Goal: Task Accomplishment & Management: Manage account settings

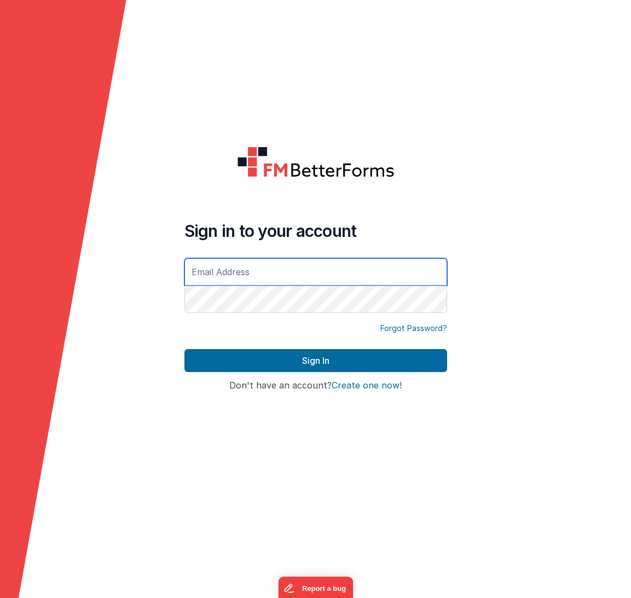
type input "[DOMAIN_NAME][EMAIL_ADDRESS][DOMAIN_NAME]"
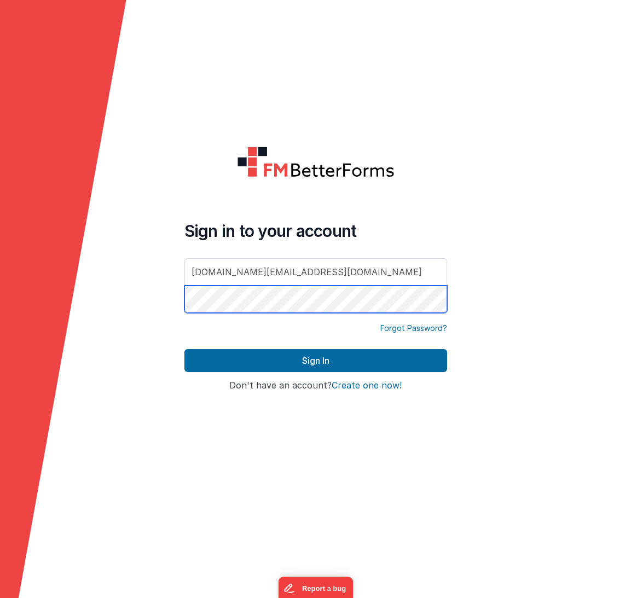
click at [315, 360] on button "Sign In" at bounding box center [315, 360] width 263 height 23
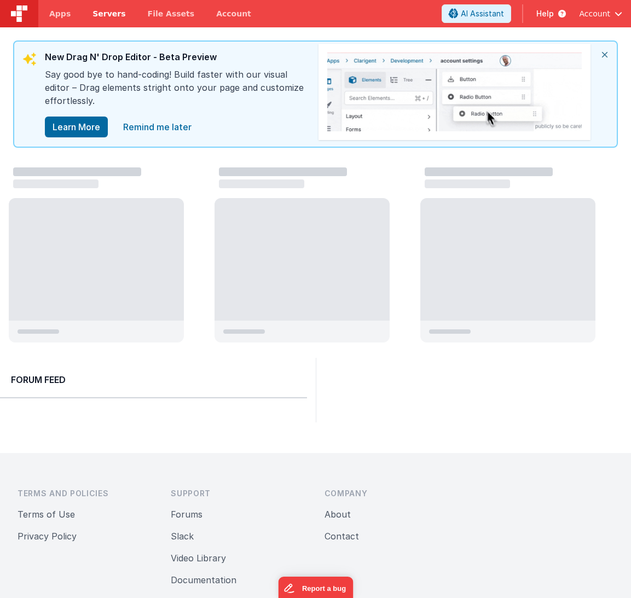
click at [97, 10] on span "Servers" at bounding box center [108, 13] width 33 height 11
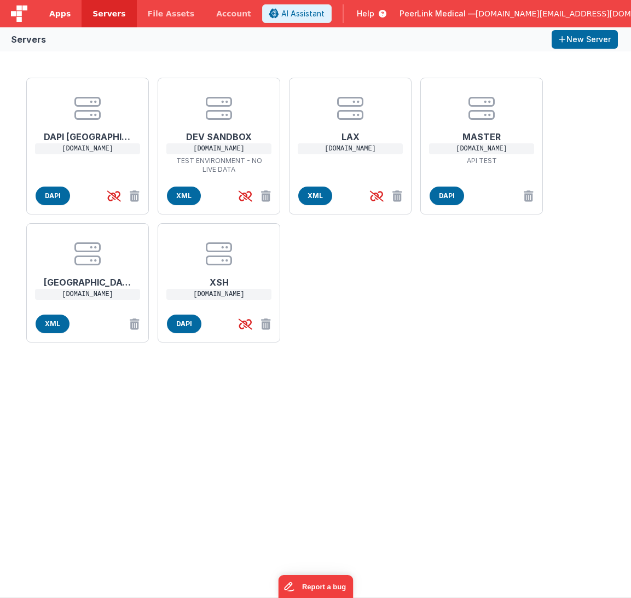
click at [54, 11] on span "Apps" at bounding box center [59, 13] width 21 height 11
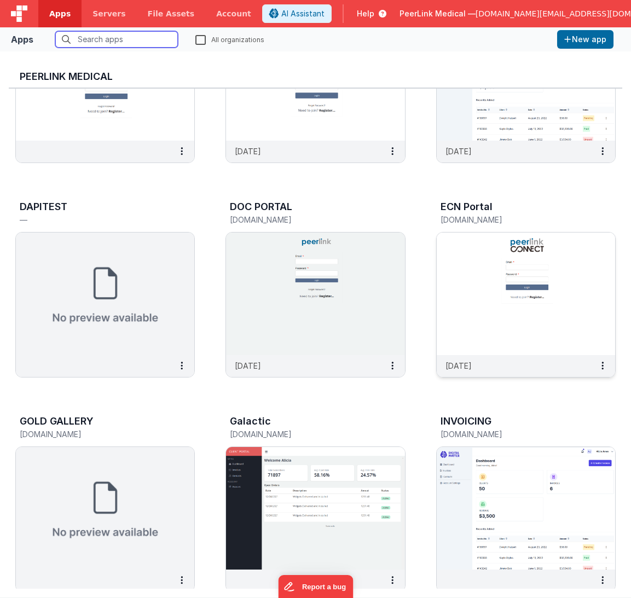
scroll to position [123, 0]
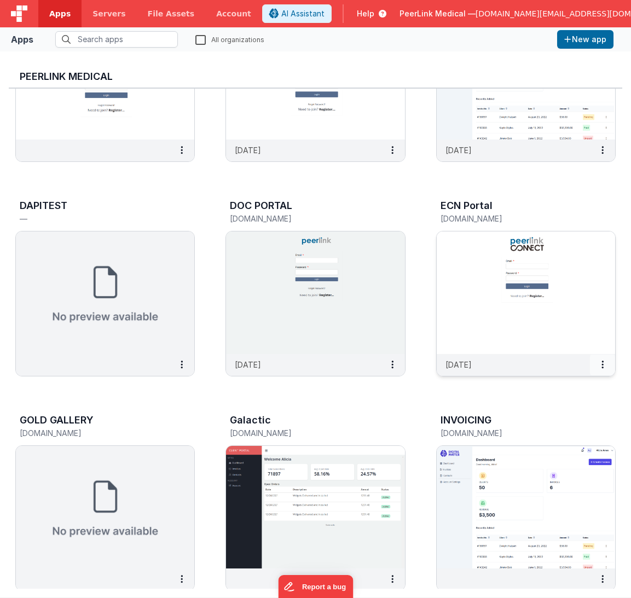
click at [602, 364] on icon at bounding box center [602, 364] width 2 height 1
click at [580, 386] on link "Settings" at bounding box center [577, 386] width 75 height 20
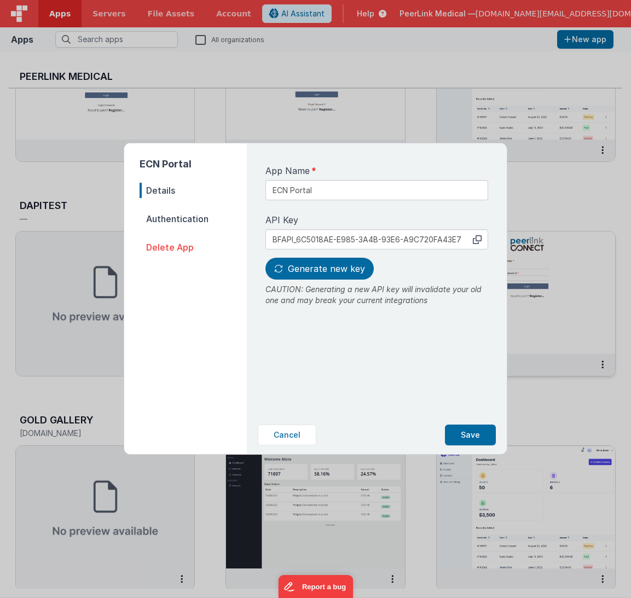
click at [173, 220] on span "Authentication" at bounding box center [192, 218] width 107 height 15
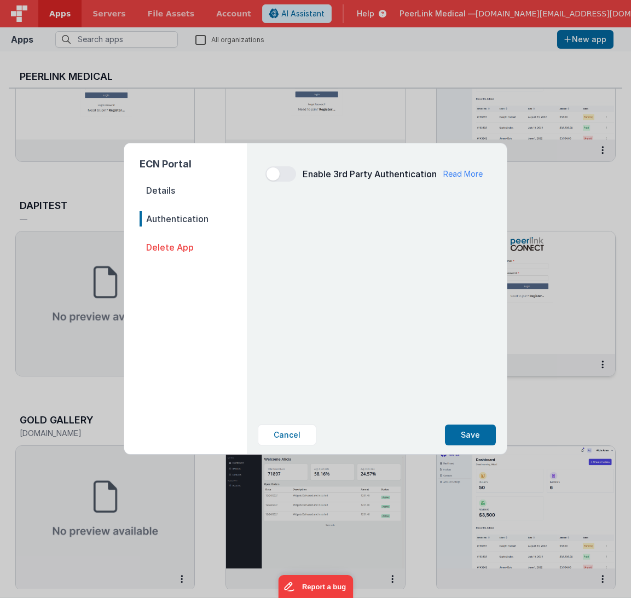
click at [159, 190] on span "Details" at bounding box center [192, 190] width 107 height 15
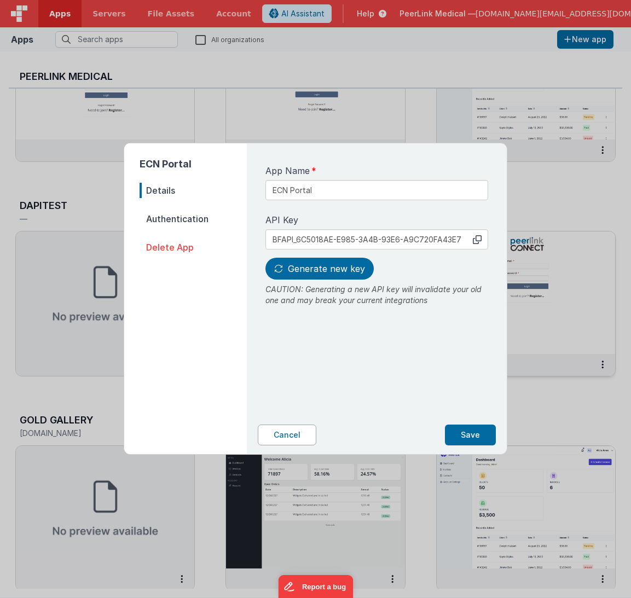
click at [284, 437] on button "Cancel" at bounding box center [287, 434] width 59 height 21
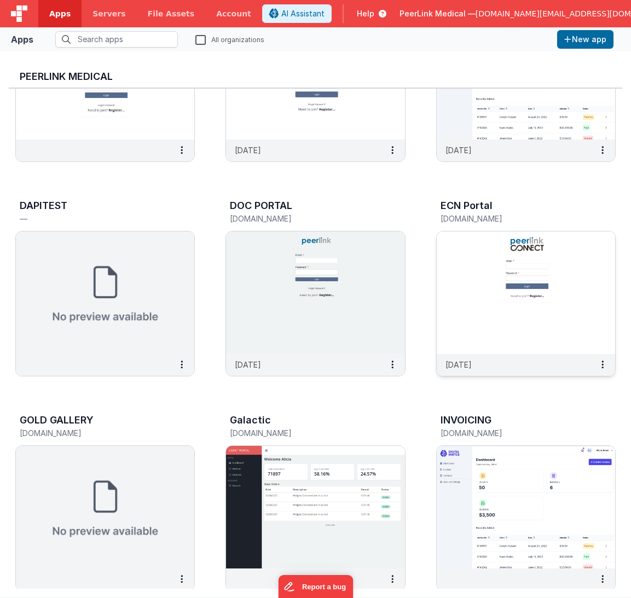
click at [566, 261] on img at bounding box center [526, 292] width 178 height 123
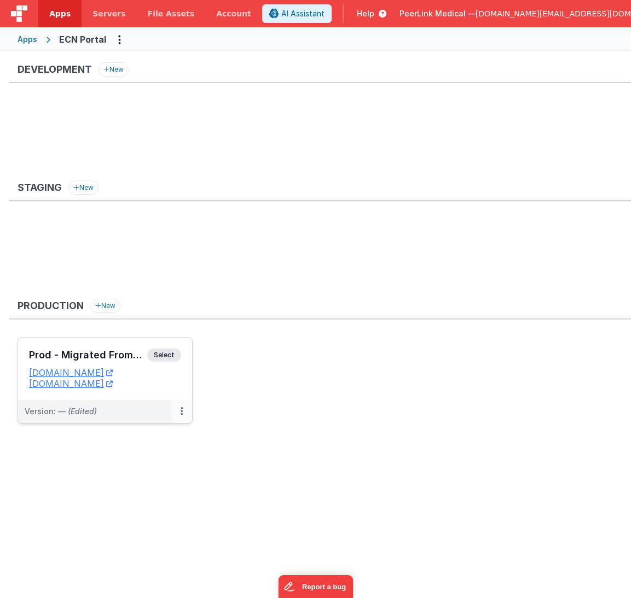
click at [178, 409] on button at bounding box center [181, 411] width 21 height 23
drag, startPoint x: 149, startPoint y: 436, endPoint x: 154, endPoint y: 433, distance: 5.9
click at [154, 433] on link "Edit" at bounding box center [144, 436] width 96 height 20
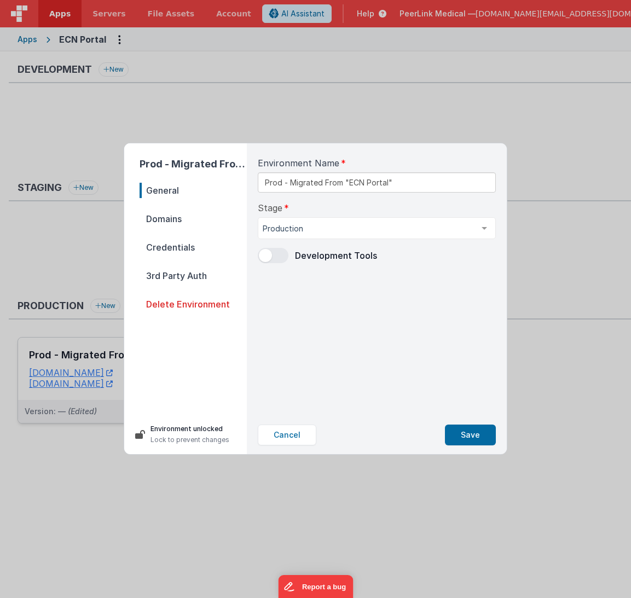
click at [168, 218] on span "Domains" at bounding box center [192, 218] width 107 height 15
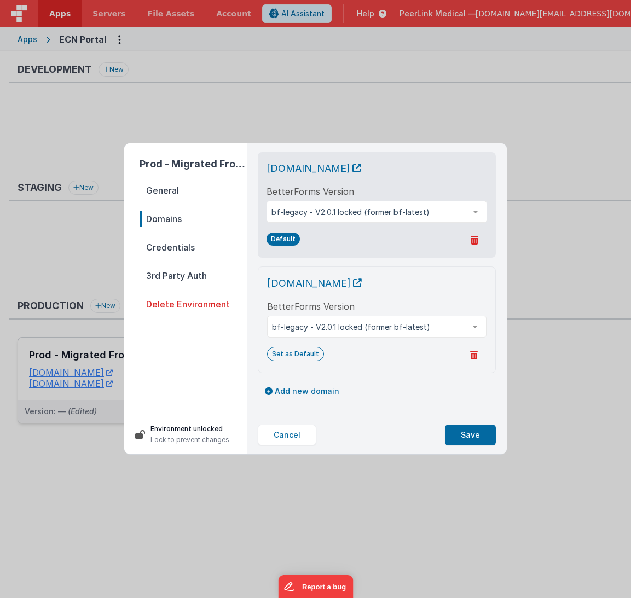
click at [166, 240] on span "Credentials" at bounding box center [192, 247] width 107 height 15
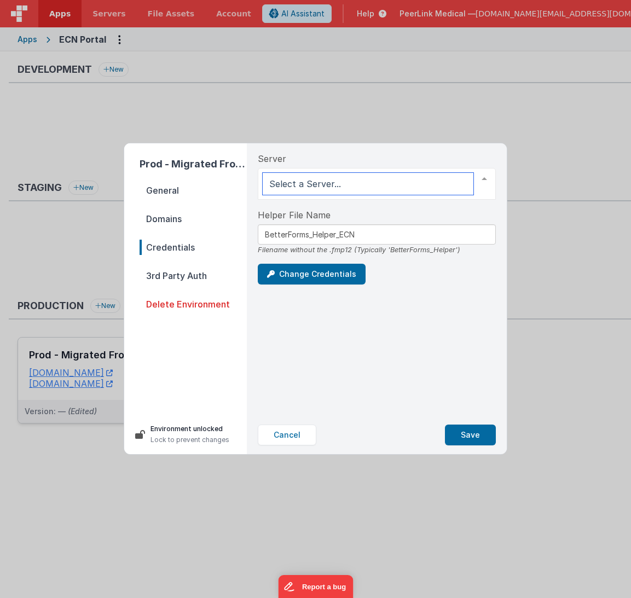
click at [488, 183] on div at bounding box center [484, 178] width 22 height 21
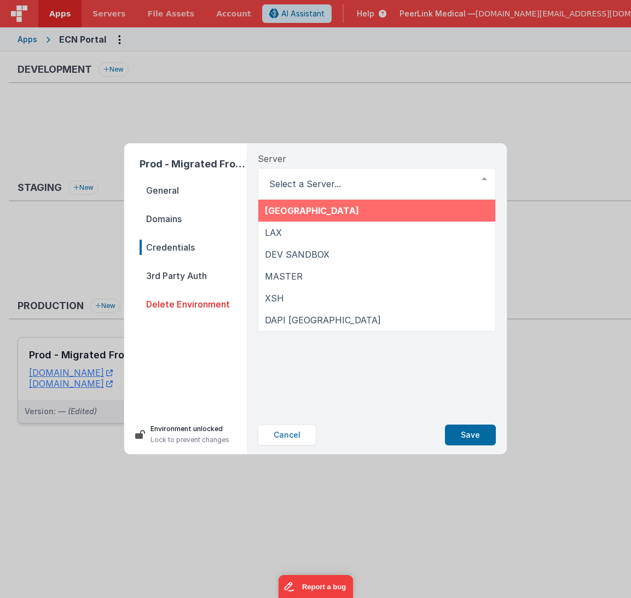
click at [356, 138] on div "Prod - Migrated From "ECN Portal" General Domains Credentials 3rd Party Auth De…" at bounding box center [315, 299] width 631 height 598
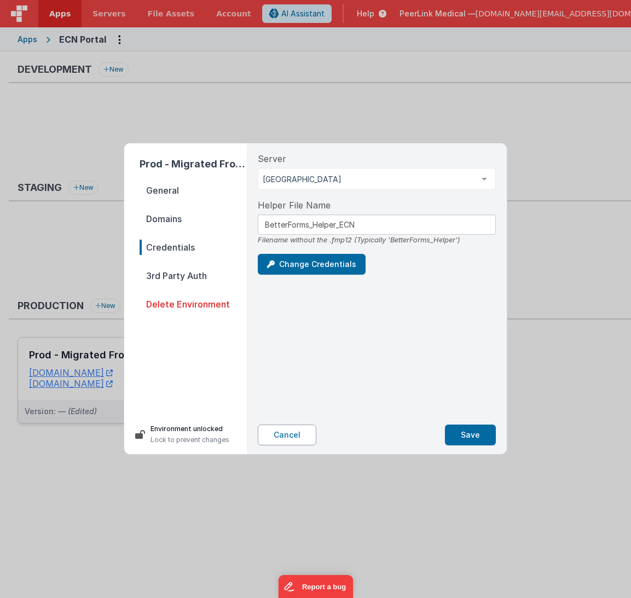
click at [297, 438] on button "Cancel" at bounding box center [287, 434] width 59 height 21
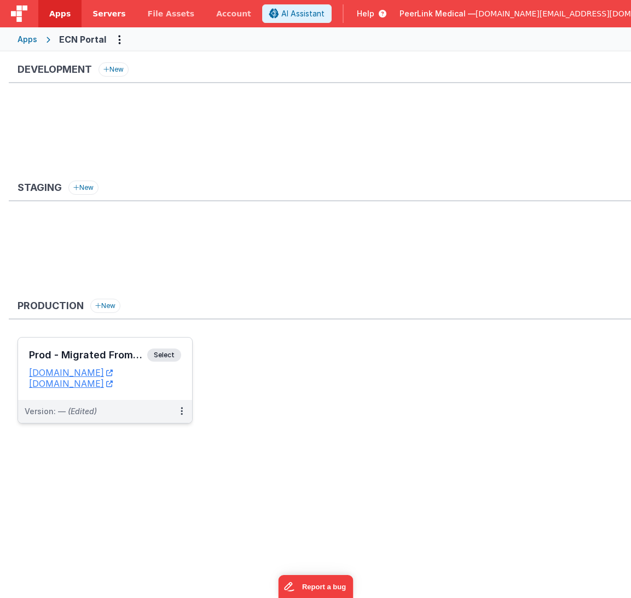
click at [112, 16] on span "Servers" at bounding box center [108, 13] width 33 height 11
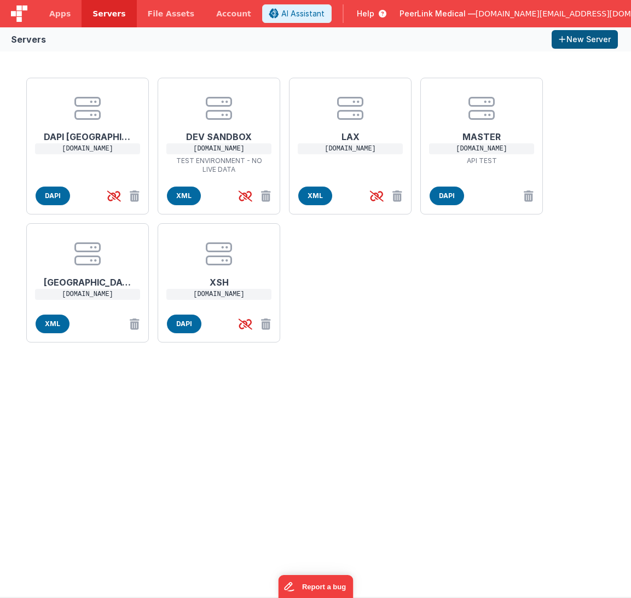
click at [574, 38] on button "New Server" at bounding box center [584, 39] width 66 height 19
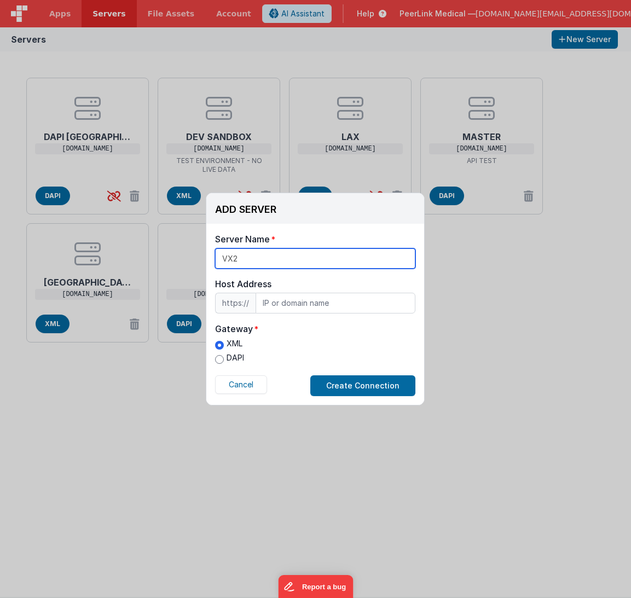
type input "VX2"
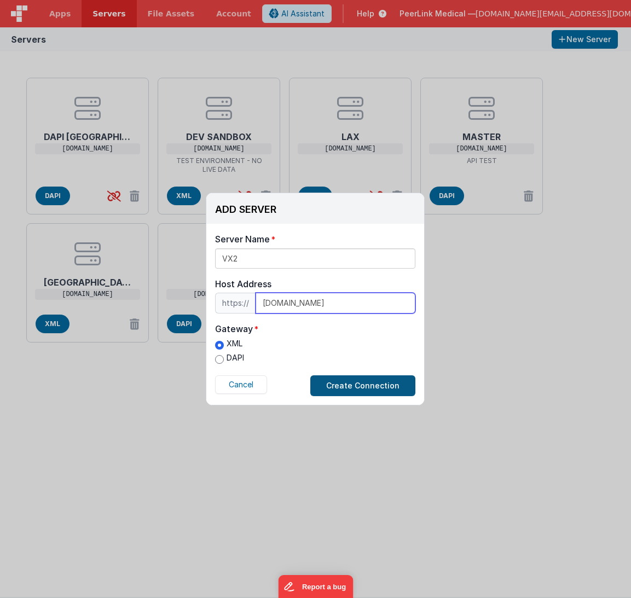
type input "[DOMAIN_NAME]"
click at [360, 382] on button "Create Connection" at bounding box center [362, 385] width 105 height 21
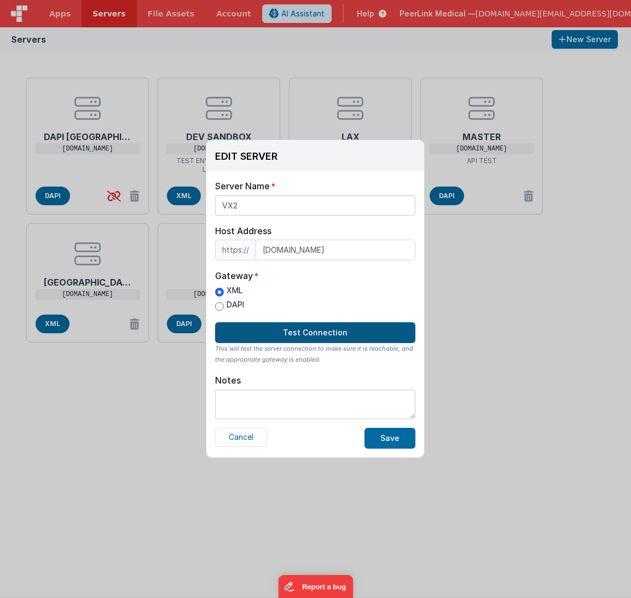
click at [312, 331] on button "Test Connection" at bounding box center [315, 332] width 200 height 21
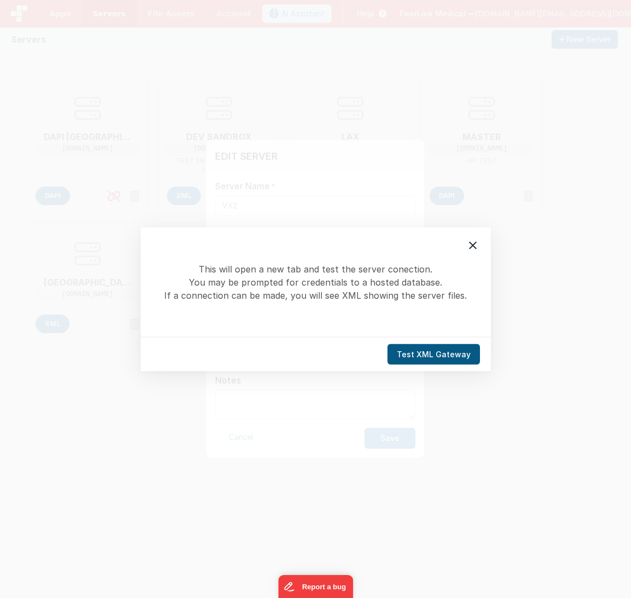
click at [425, 351] on button "Test XML Gateway" at bounding box center [433, 354] width 92 height 21
click at [472, 248] on icon at bounding box center [472, 244] width 13 height 13
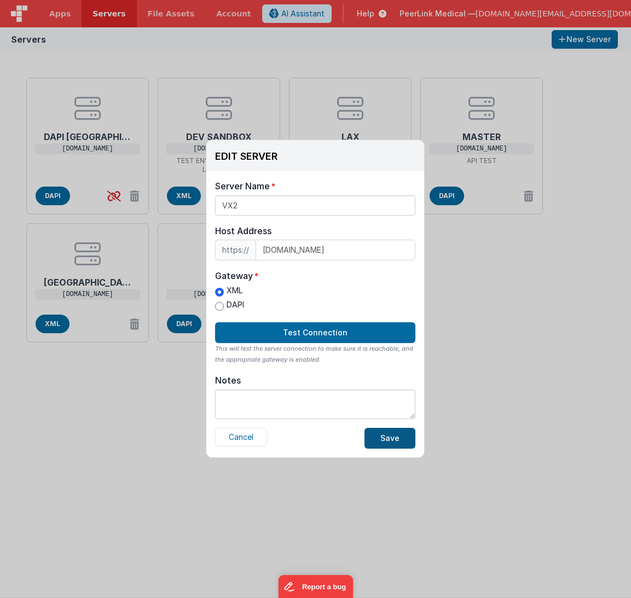
click at [386, 441] on button "Save" at bounding box center [389, 438] width 51 height 21
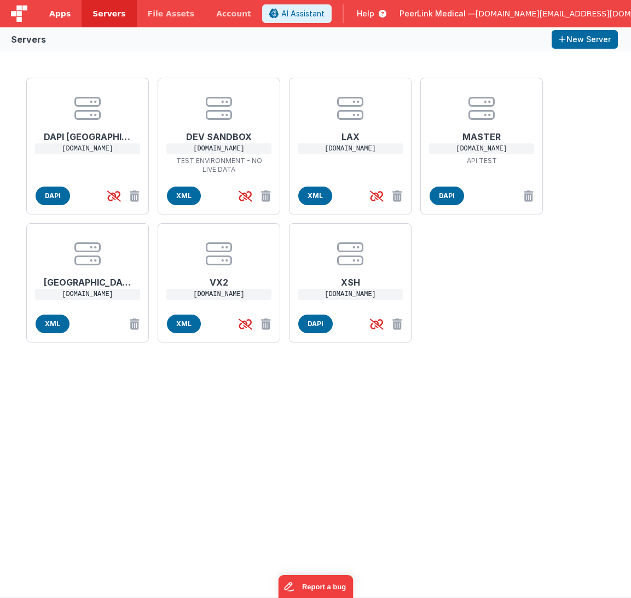
click at [52, 16] on span "Apps" at bounding box center [59, 13] width 21 height 11
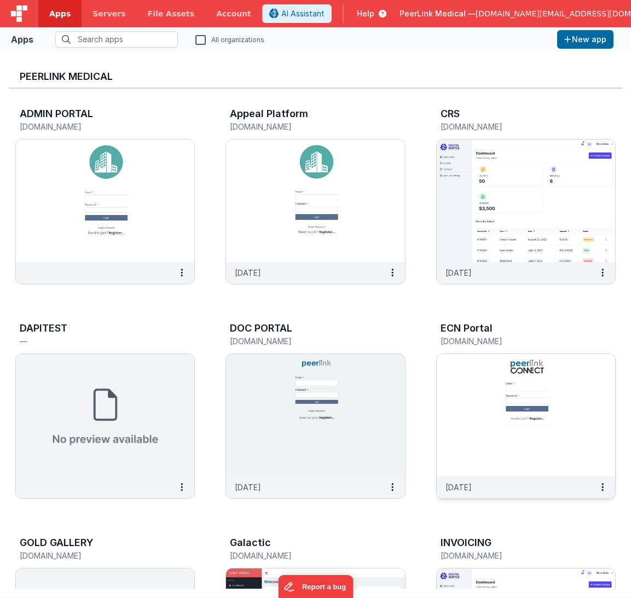
click at [462, 394] on img at bounding box center [526, 415] width 178 height 123
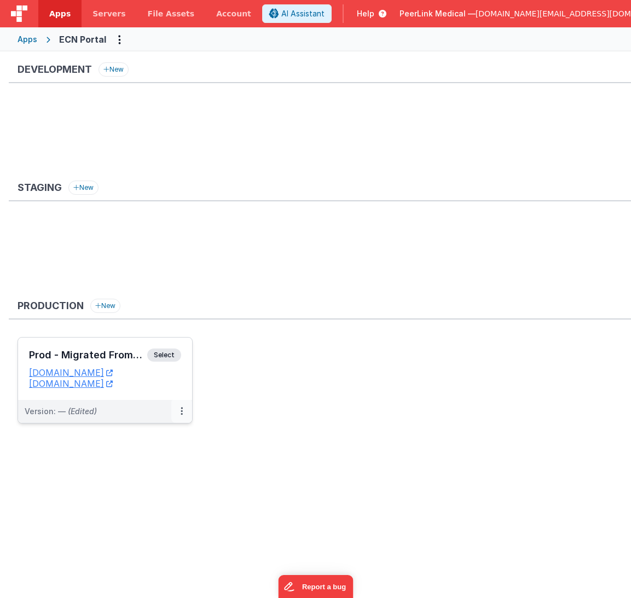
click at [182, 411] on icon at bounding box center [182, 411] width 2 height 1
click at [144, 431] on link "Edit" at bounding box center [144, 436] width 96 height 20
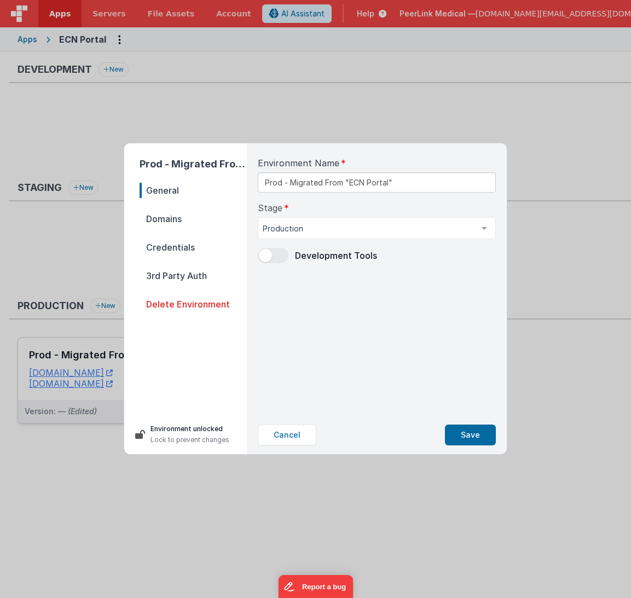
click at [165, 246] on span "Credentials" at bounding box center [192, 247] width 107 height 15
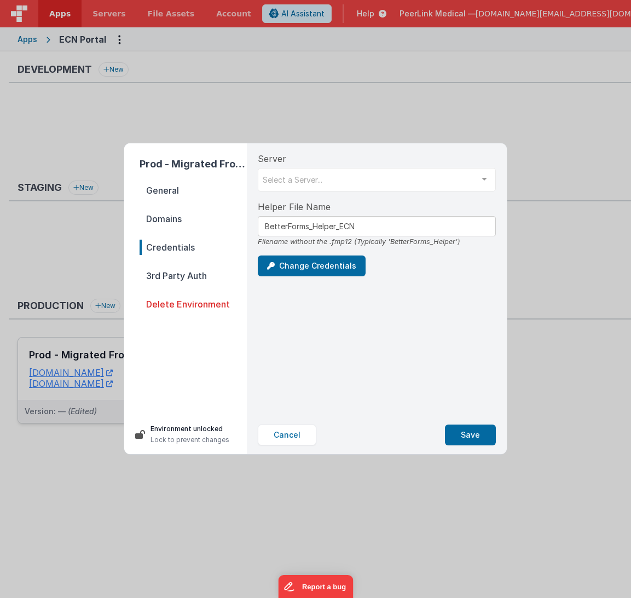
click at [161, 226] on nav "General Domains Credentials 3rd Party Auth Delete Environment" at bounding box center [192, 294] width 107 height 223
click at [165, 222] on span "Domains" at bounding box center [192, 218] width 107 height 15
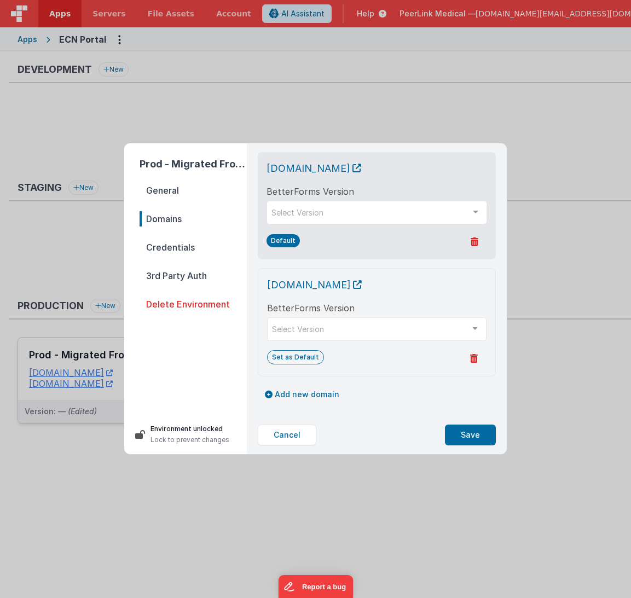
click at [166, 242] on span "Credentials" at bounding box center [192, 247] width 107 height 15
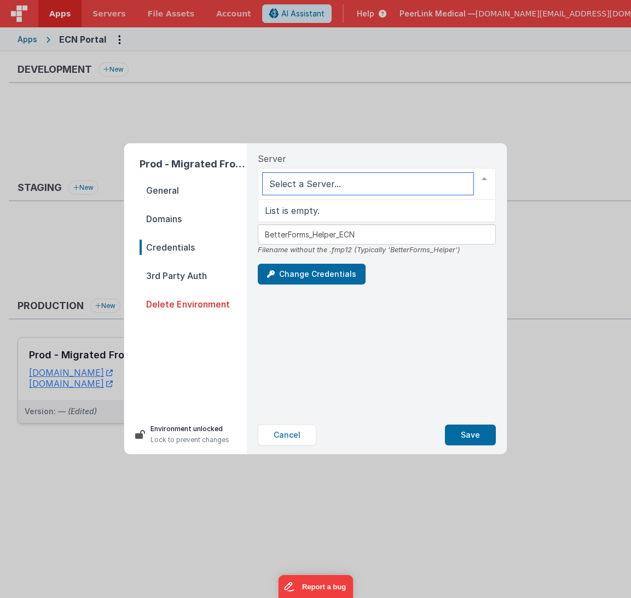
click at [347, 182] on div at bounding box center [377, 184] width 238 height 32
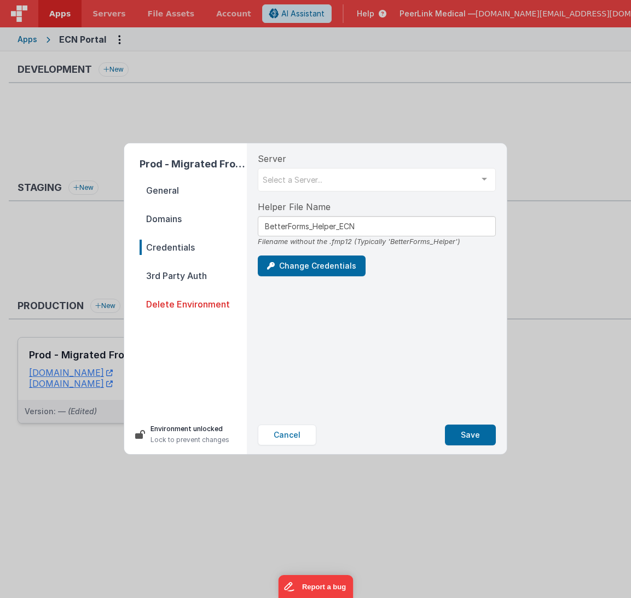
click at [172, 216] on span "Domains" at bounding box center [192, 218] width 107 height 15
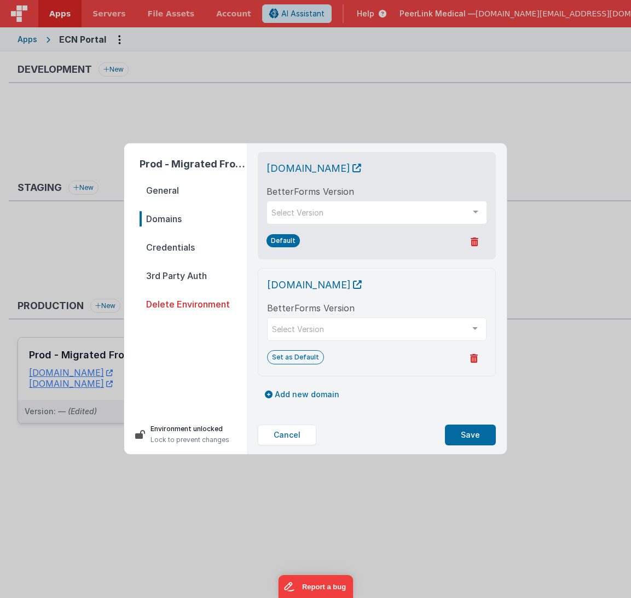
click at [185, 251] on span "Credentials" at bounding box center [192, 247] width 107 height 15
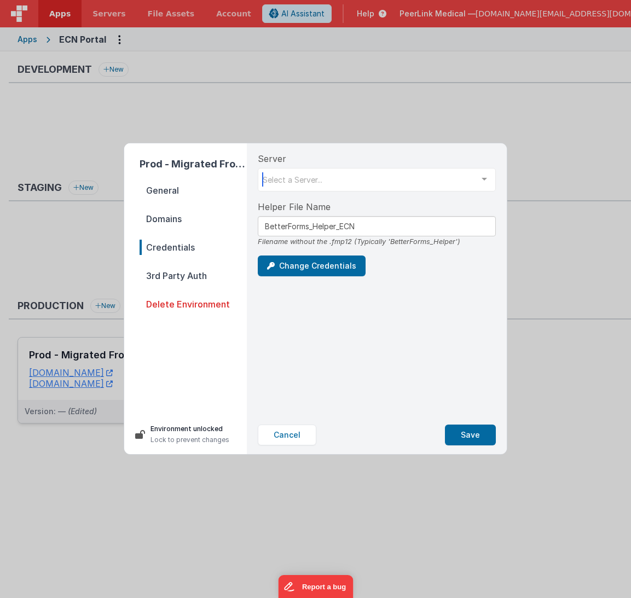
click at [486, 173] on div at bounding box center [484, 178] width 22 height 21
click at [294, 430] on button "Cancel" at bounding box center [287, 434] width 59 height 21
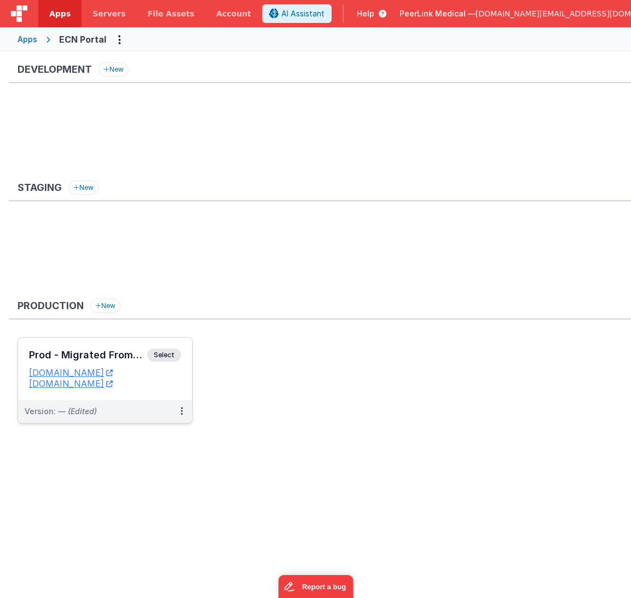
click at [27, 39] on div "Apps" at bounding box center [28, 39] width 20 height 11
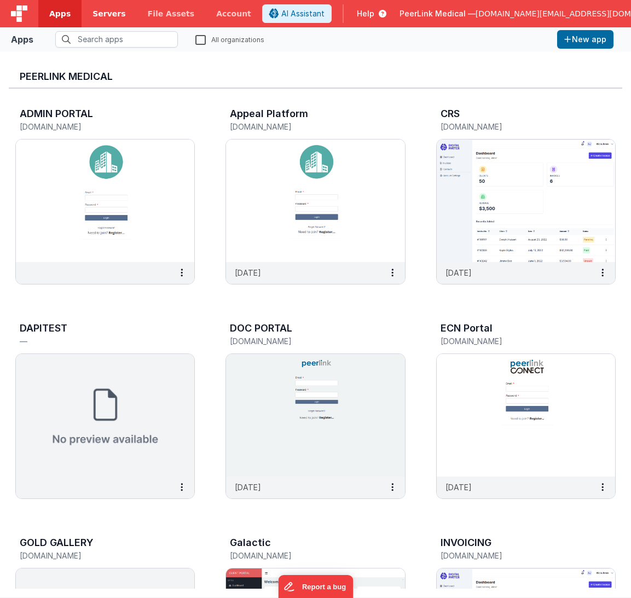
click at [111, 11] on span "Servers" at bounding box center [108, 13] width 33 height 11
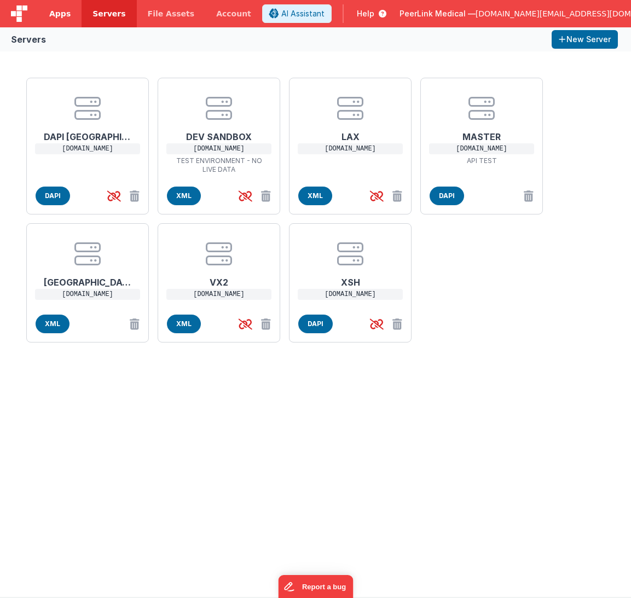
click at [55, 11] on span "Apps" at bounding box center [59, 13] width 21 height 11
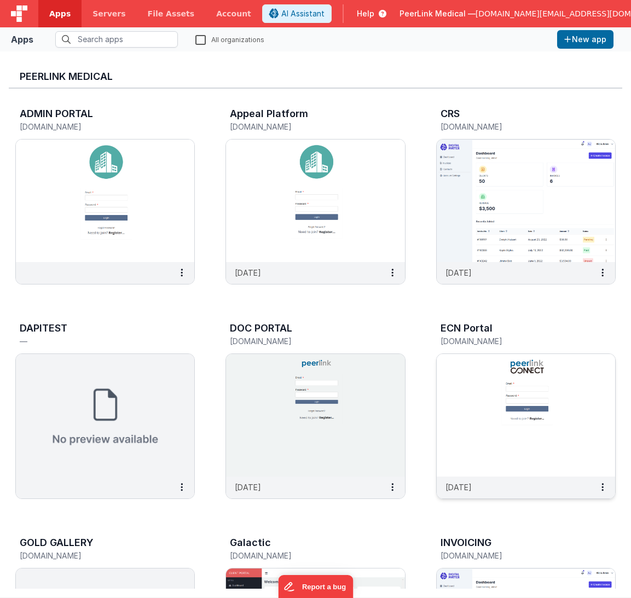
click at [522, 409] on img at bounding box center [526, 415] width 178 height 123
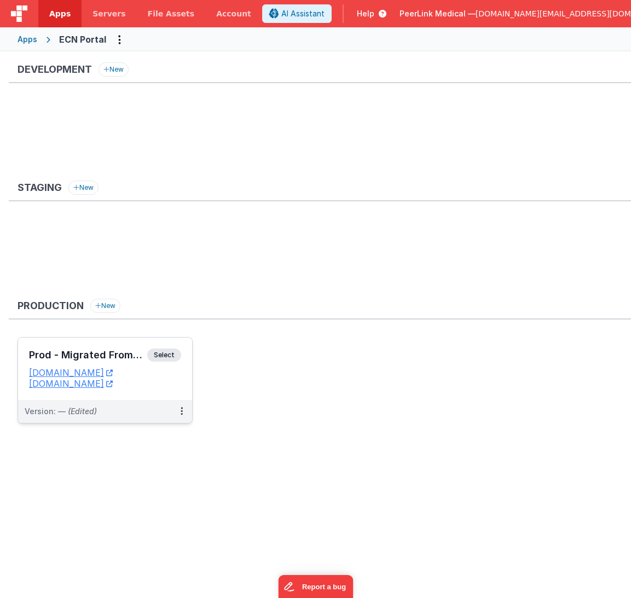
click at [171, 369] on dd "[DOMAIN_NAME]" at bounding box center [105, 372] width 152 height 11
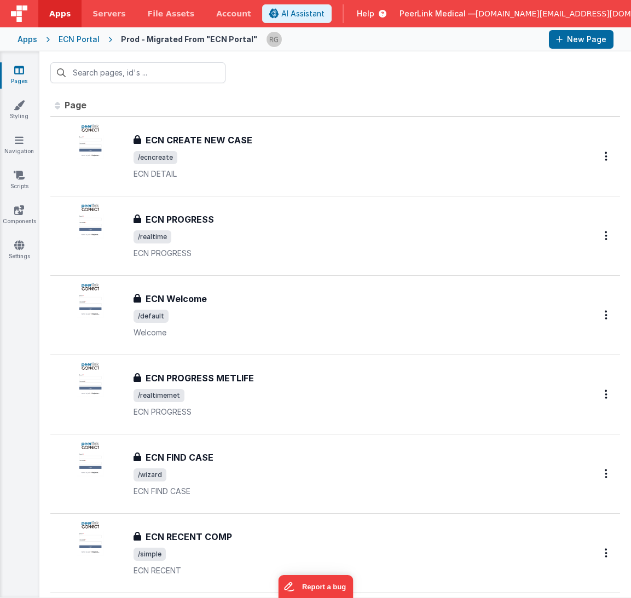
click at [56, 15] on span "Apps" at bounding box center [59, 13] width 21 height 11
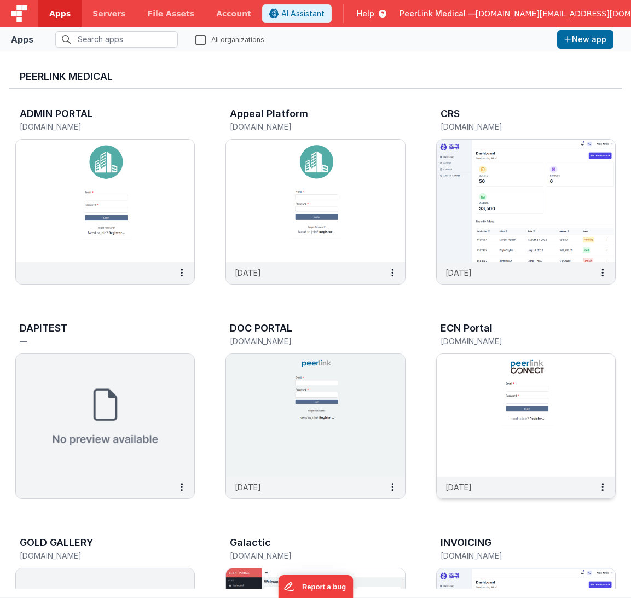
click at [463, 383] on img at bounding box center [526, 415] width 178 height 123
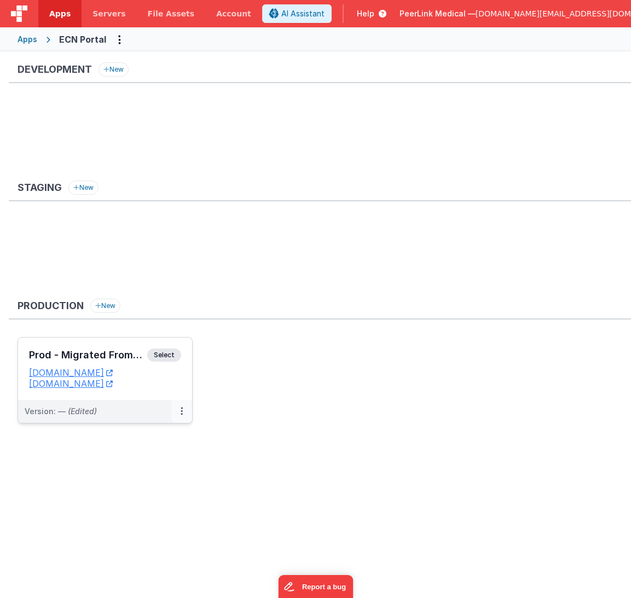
click at [181, 411] on icon at bounding box center [182, 411] width 2 height 1
click at [135, 441] on link "Edit" at bounding box center [144, 436] width 96 height 20
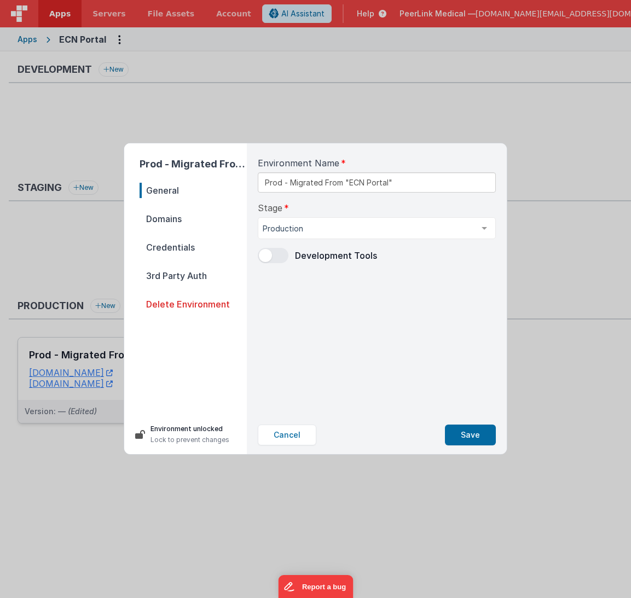
click at [166, 214] on span "Domains" at bounding box center [192, 218] width 107 height 15
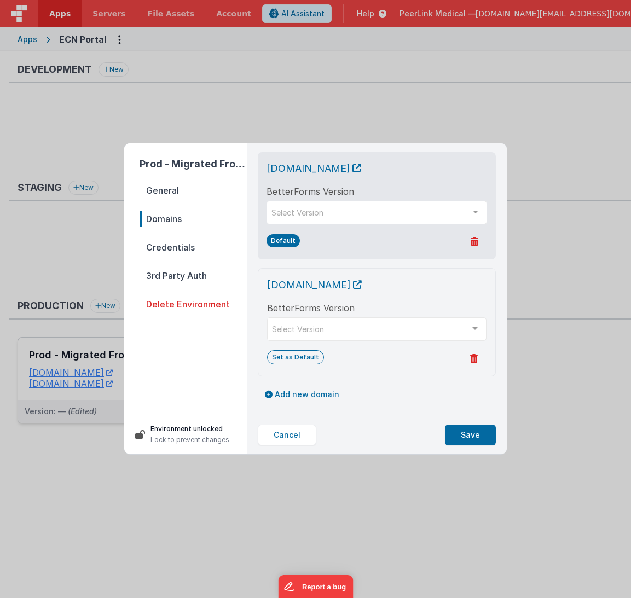
click at [160, 244] on span "Credentials" at bounding box center [192, 247] width 107 height 15
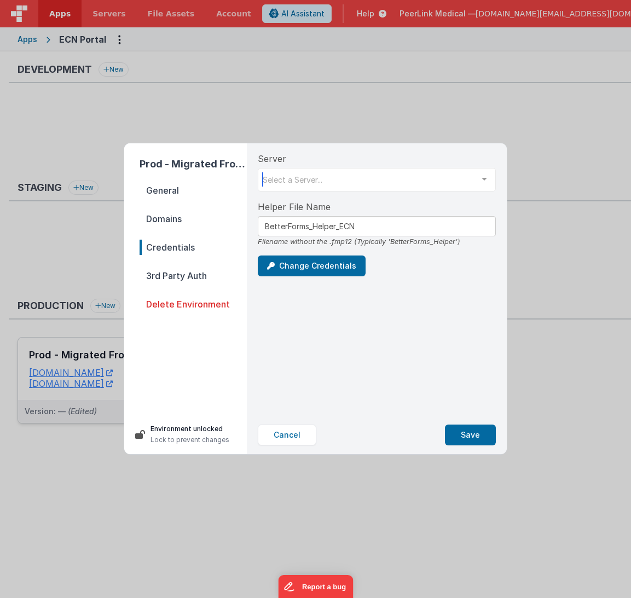
click at [382, 183] on div "Select a Server..." at bounding box center [377, 180] width 238 height 24
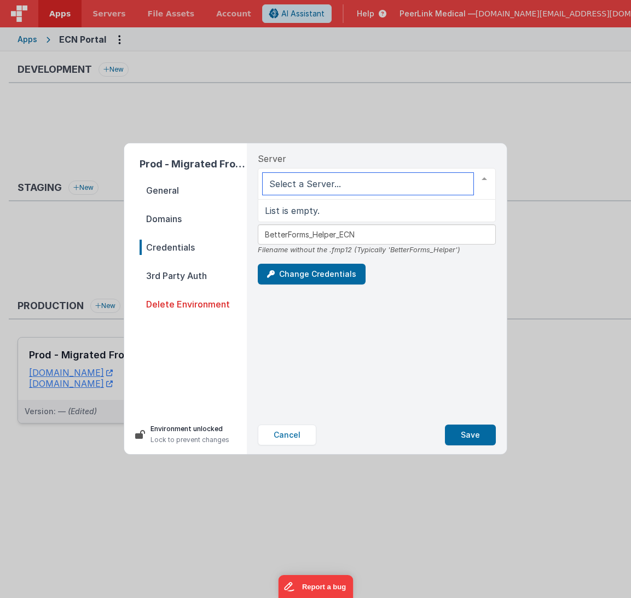
click at [351, 214] on span "List is empty." at bounding box center [376, 211] width 237 height 22
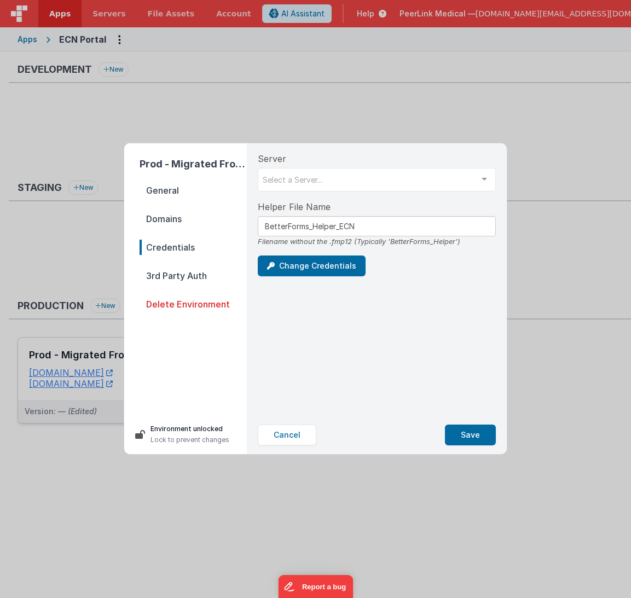
click at [476, 175] on div at bounding box center [484, 178] width 22 height 21
click at [280, 432] on button "Cancel" at bounding box center [287, 434] width 59 height 21
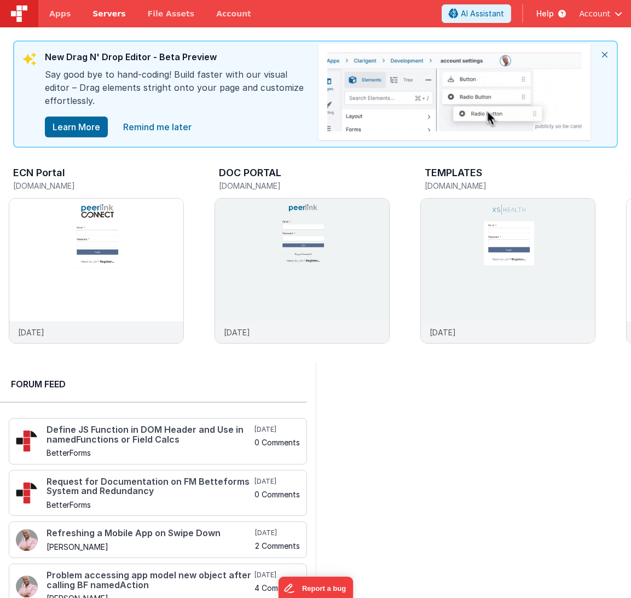
click at [109, 11] on span "Servers" at bounding box center [108, 13] width 33 height 11
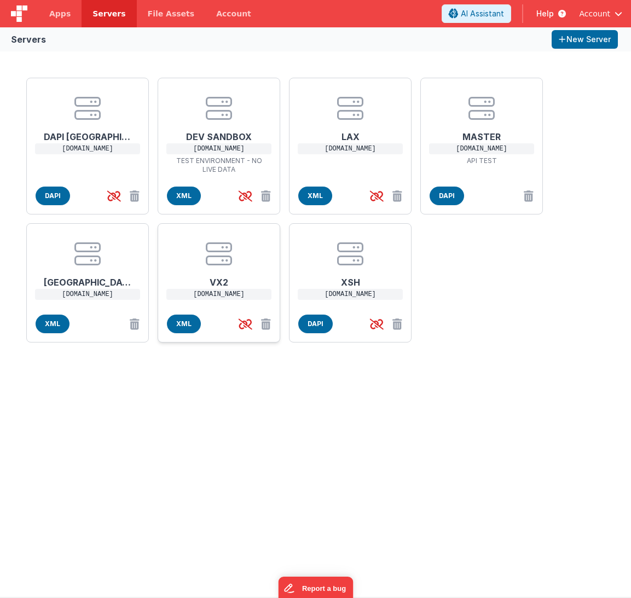
click at [222, 278] on h1 "VX2" at bounding box center [219, 278] width 88 height 22
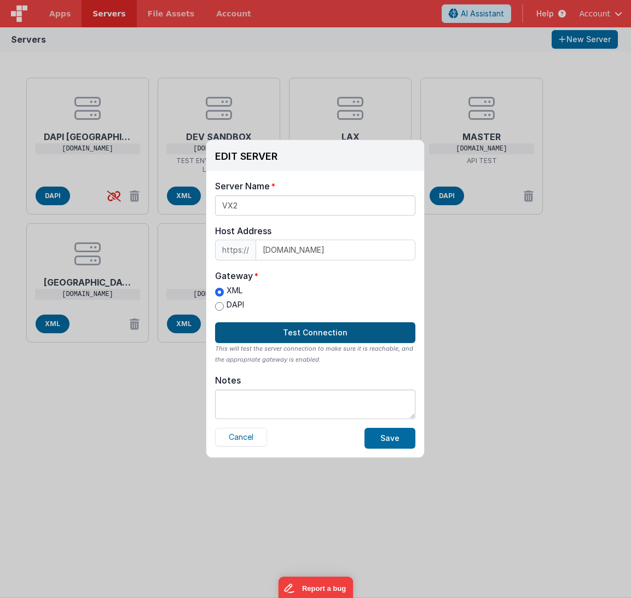
click at [292, 326] on button "Test Connection" at bounding box center [315, 332] width 200 height 21
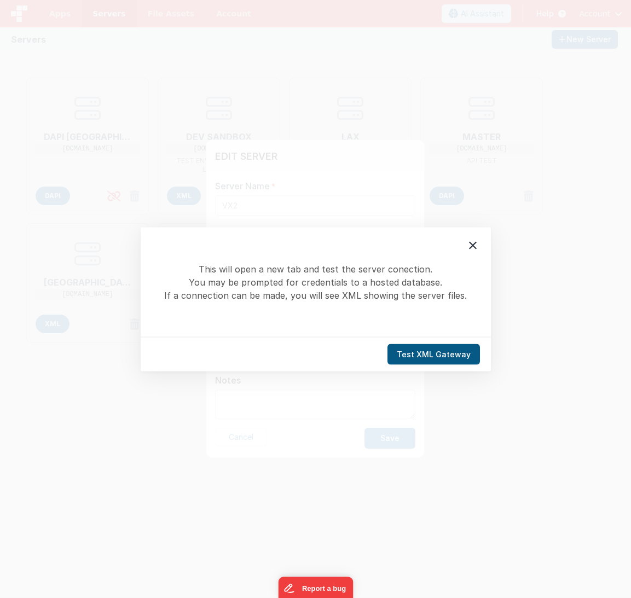
click at [428, 354] on button "Test XML Gateway" at bounding box center [433, 354] width 92 height 21
click at [431, 351] on button "Test XML Gateway" at bounding box center [433, 354] width 92 height 21
click at [471, 243] on icon at bounding box center [472, 244] width 13 height 13
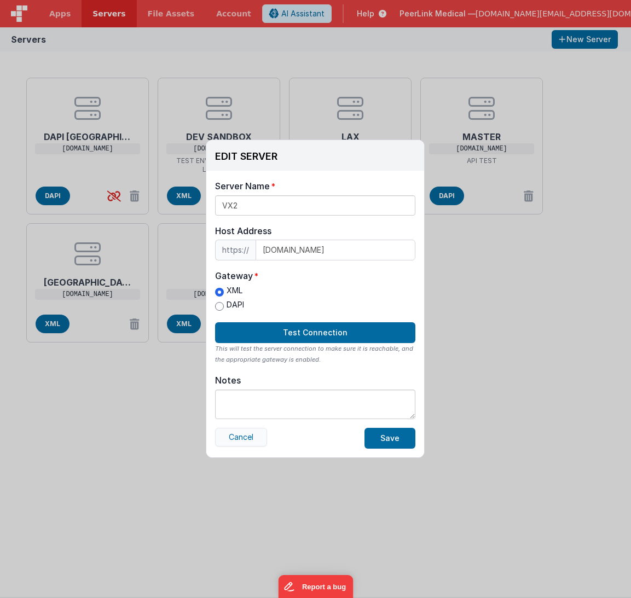
click at [245, 444] on button "Cancel" at bounding box center [241, 437] width 52 height 19
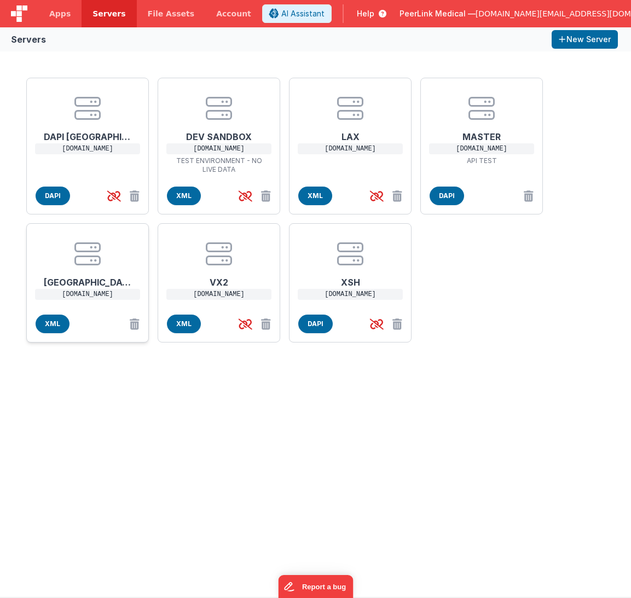
click at [107, 261] on center at bounding box center [88, 254] width 88 height 26
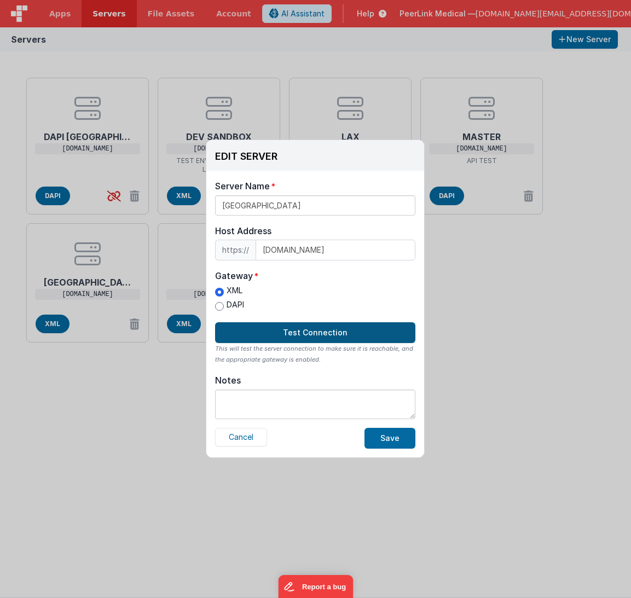
click at [304, 330] on button "Test Connection" at bounding box center [315, 332] width 200 height 21
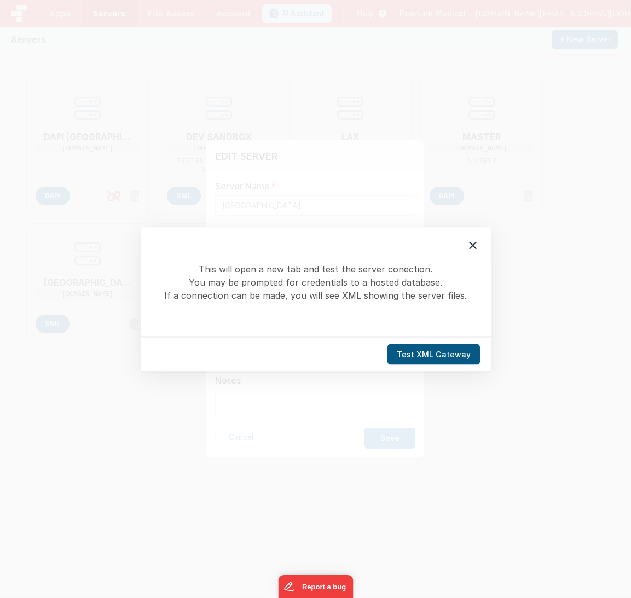
click at [415, 351] on button "Test XML Gateway" at bounding box center [433, 354] width 92 height 21
click at [428, 354] on button "Test XML Gateway" at bounding box center [433, 354] width 92 height 21
click at [470, 245] on icon at bounding box center [472, 244] width 13 height 13
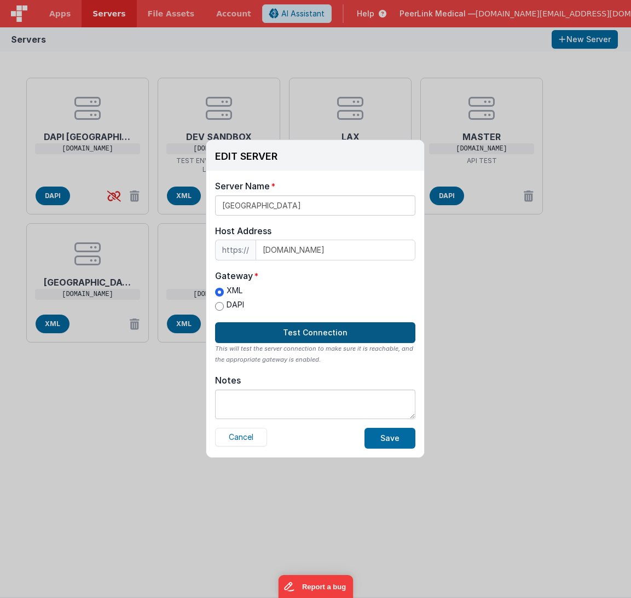
click at [301, 331] on button "Test Connection" at bounding box center [315, 332] width 200 height 21
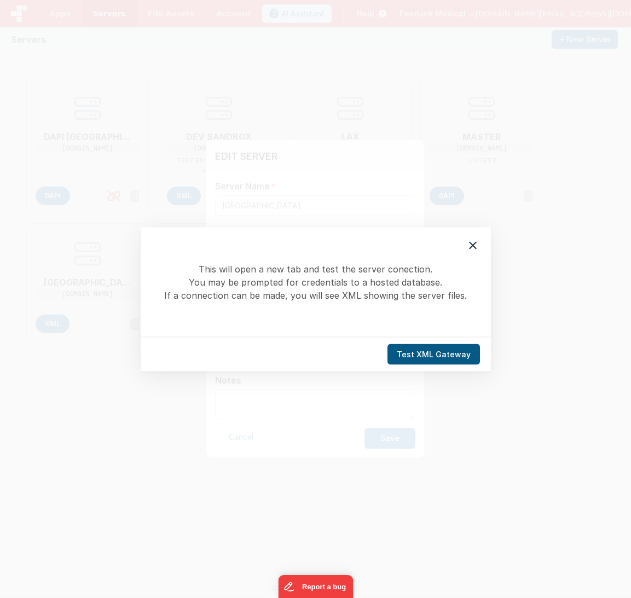
click at [422, 357] on button "Test XML Gateway" at bounding box center [433, 354] width 92 height 21
click at [473, 252] on div at bounding box center [472, 245] width 23 height 23
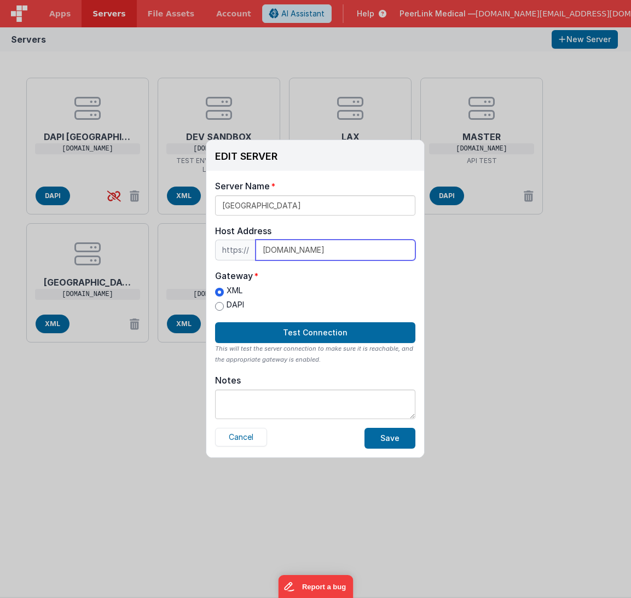
drag, startPoint x: 275, startPoint y: 253, endPoint x: 182, endPoint y: 223, distance: 97.9
click at [182, 223] on div "EDIT SERVER Delete Server Delete Server Name NYC Host Address https:// nyc.peer…" at bounding box center [315, 299] width 631 height 598
type input "[DOMAIN_NAME]"
click at [242, 437] on button "Cancel" at bounding box center [241, 437] width 52 height 19
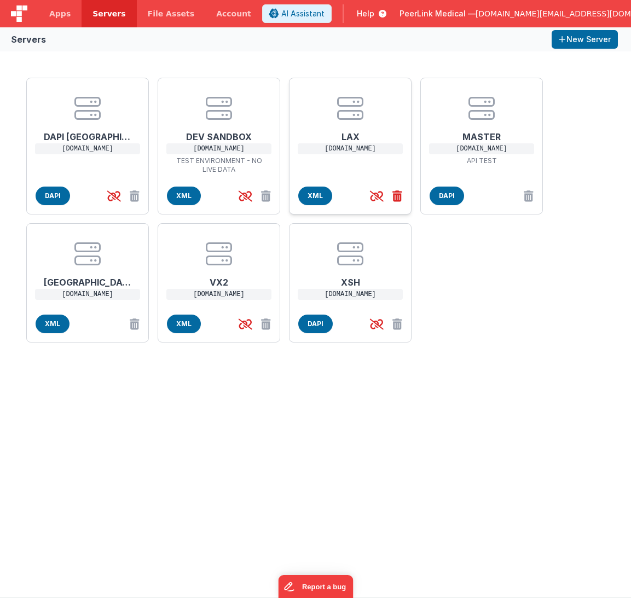
click at [395, 194] on icon at bounding box center [395, 196] width 14 height 18
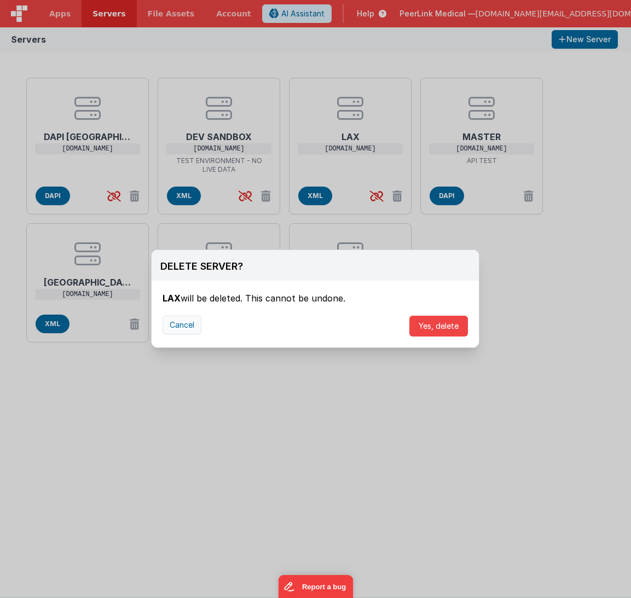
click at [194, 326] on button "Cancel" at bounding box center [181, 325] width 39 height 19
